Goal: Find contact information: Find contact information

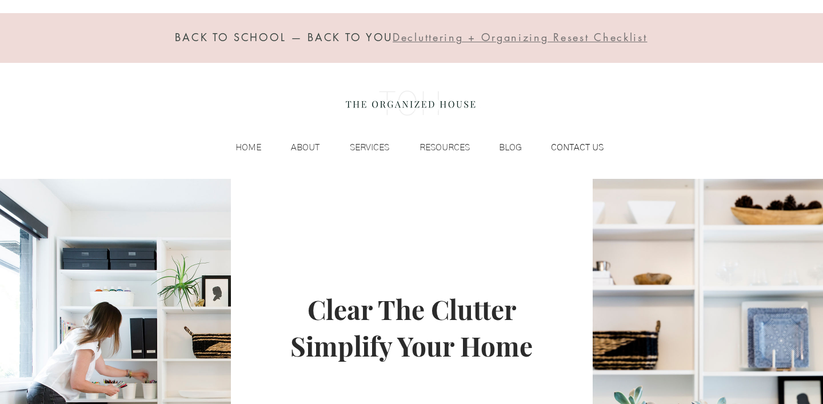
click at [581, 143] on p "CONTACT US" at bounding box center [577, 147] width 64 height 17
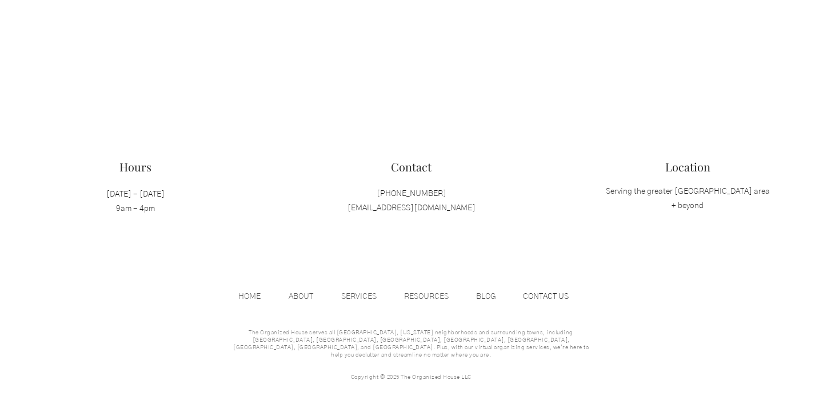
scroll to position [1210, 0]
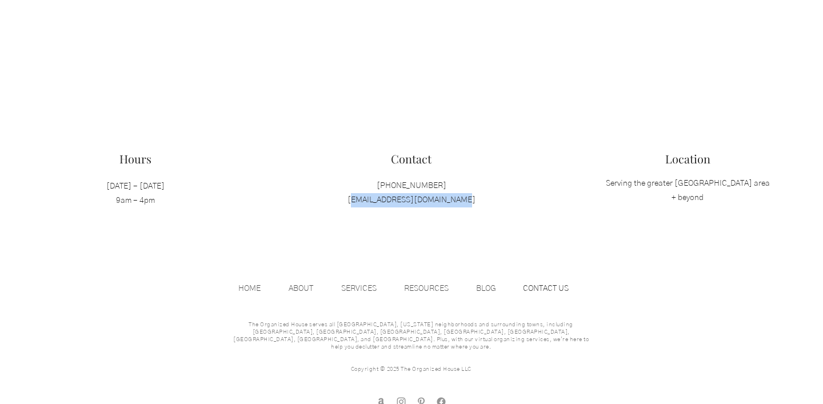
drag, startPoint x: 470, startPoint y: 200, endPoint x: 349, endPoint y: 197, distance: 120.6
click at [349, 197] on p "[PHONE_NUMBER] [EMAIL_ADDRESS][DOMAIN_NAME]" at bounding box center [412, 193] width 182 height 29
copy span "[EMAIL_ADDRESS][DOMAIN_NAME]"
drag, startPoint x: 451, startPoint y: 184, endPoint x: 377, endPoint y: 185, distance: 74.3
click at [377, 185] on p "[PHONE_NUMBER] [EMAIL_ADDRESS][DOMAIN_NAME]" at bounding box center [412, 193] width 182 height 29
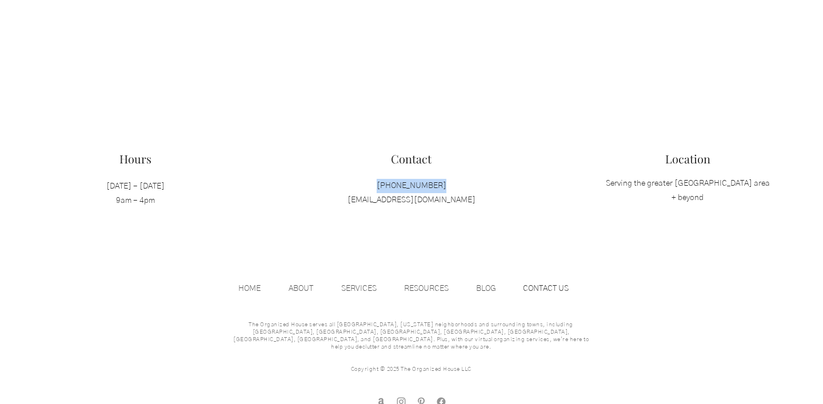
copy span "[PHONE_NUMBER]"
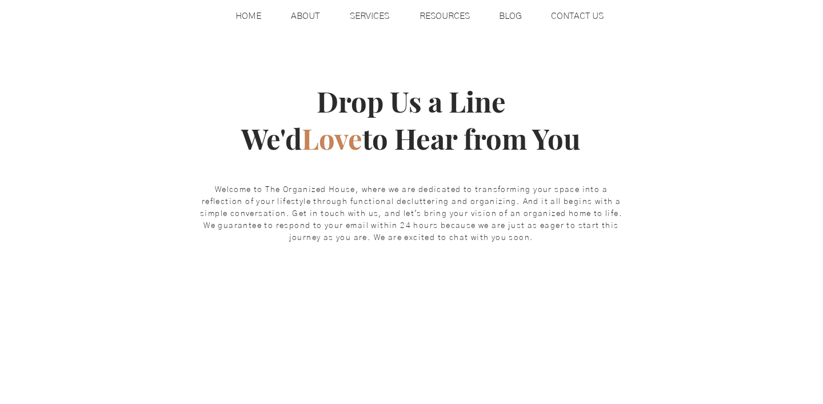
scroll to position [0, 0]
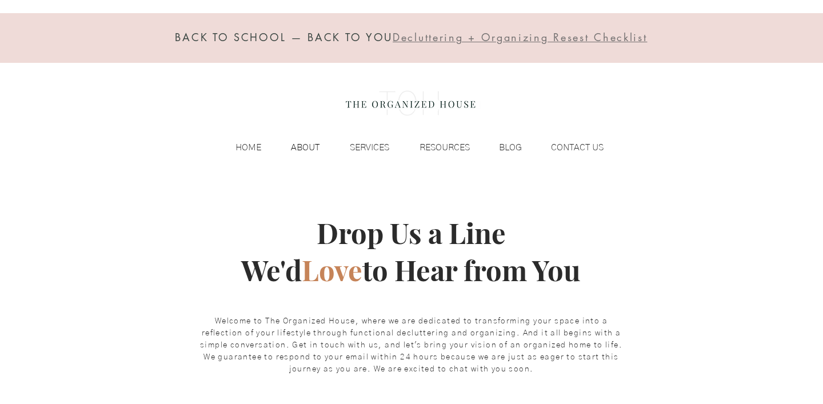
click at [301, 143] on p "ABOUT" at bounding box center [305, 147] width 40 height 17
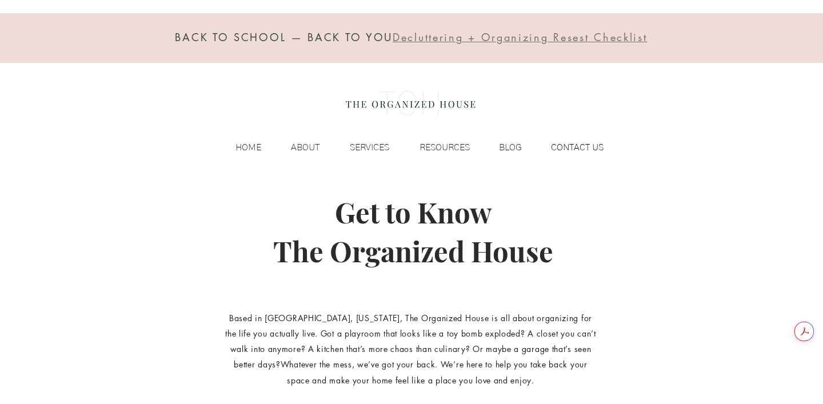
click at [569, 149] on p "CONTACT US" at bounding box center [577, 147] width 64 height 17
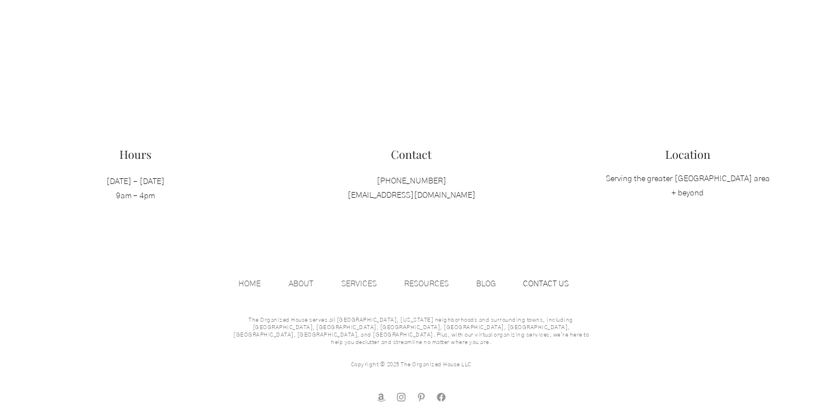
scroll to position [1221, 0]
